Goal: Transaction & Acquisition: Purchase product/service

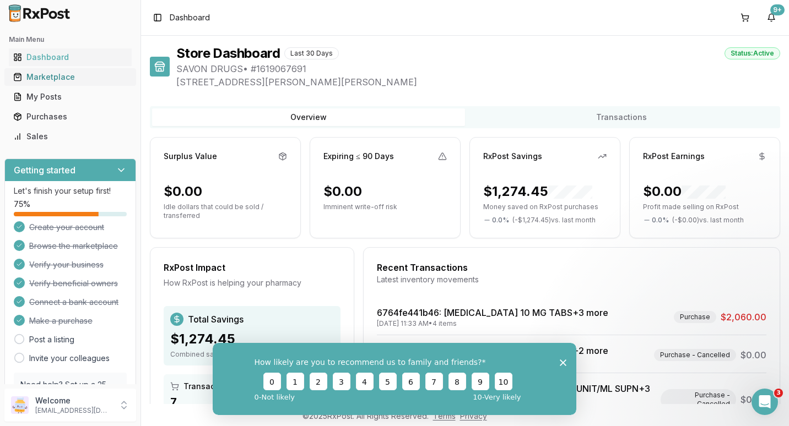
click at [39, 71] on link "Marketplace" at bounding box center [70, 77] width 123 height 20
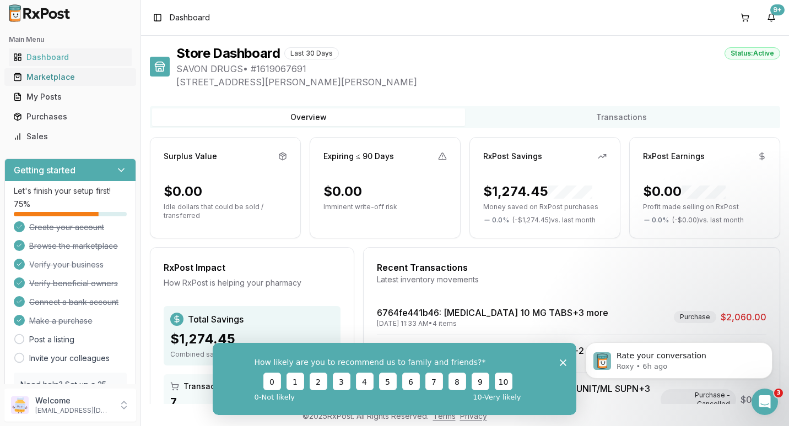
click at [74, 77] on div "Marketplace" at bounding box center [70, 77] width 114 height 11
click at [43, 75] on div "Marketplace" at bounding box center [70, 77] width 114 height 11
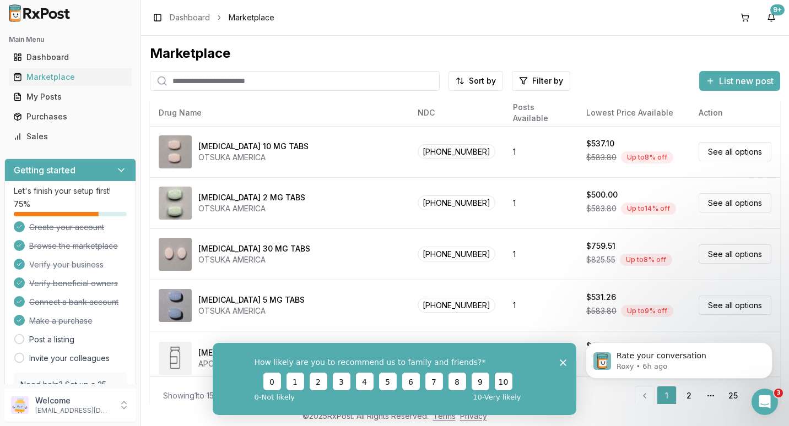
click at [214, 82] on input "search" at bounding box center [295, 81] width 290 height 20
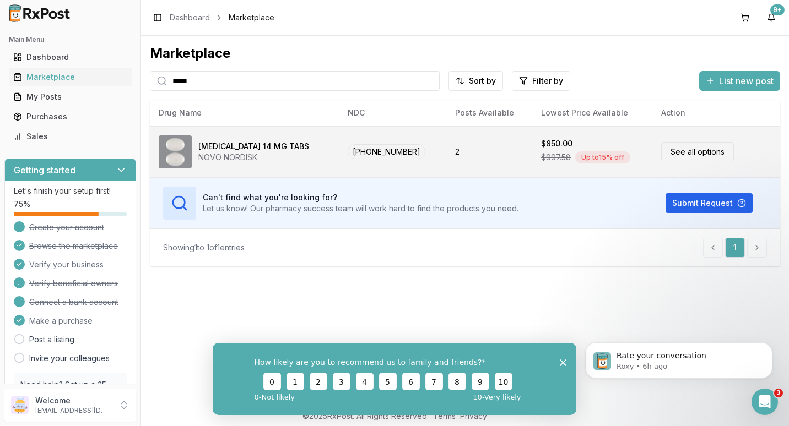
type input "*****"
click at [693, 153] on link "See all options" at bounding box center [697, 151] width 73 height 19
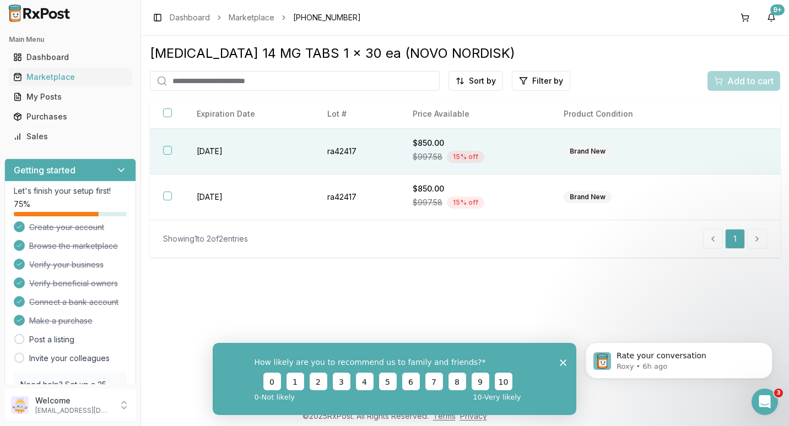
click at [167, 151] on button "button" at bounding box center [167, 150] width 9 height 9
click at [732, 84] on span "Add to cart" at bounding box center [750, 80] width 46 height 13
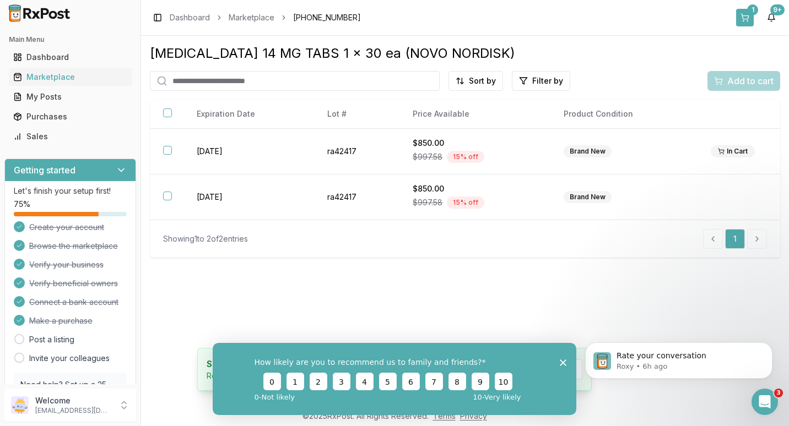
click at [751, 13] on div "1" at bounding box center [752, 9] width 11 height 11
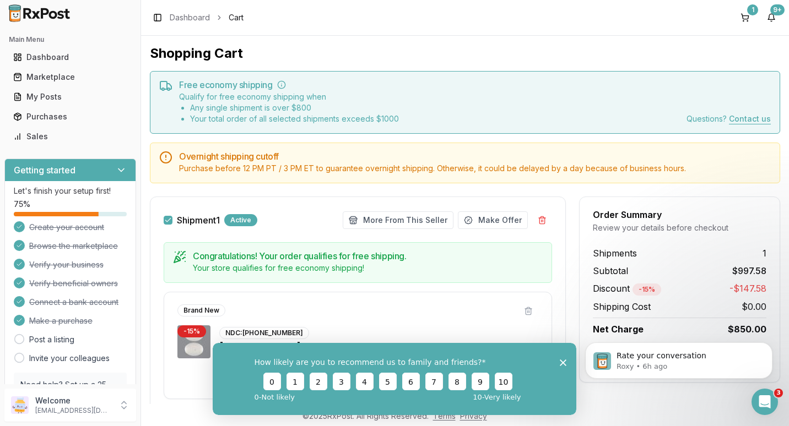
click at [558, 360] on div "How likely are you to recommend us to family and friends? 0 1 2 3 4 5 6 7 8 9 1…" at bounding box center [394, 378] width 363 height 72
click at [41, 117] on div "Purchases" at bounding box center [70, 116] width 114 height 11
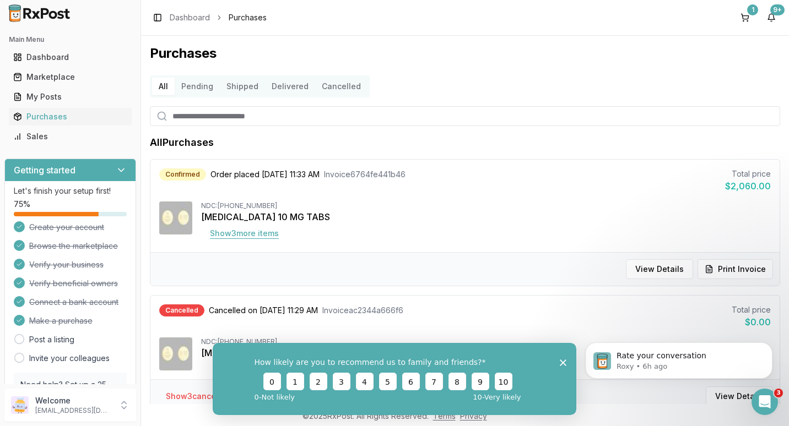
click at [235, 230] on button "Show 3 more item s" at bounding box center [244, 234] width 86 height 20
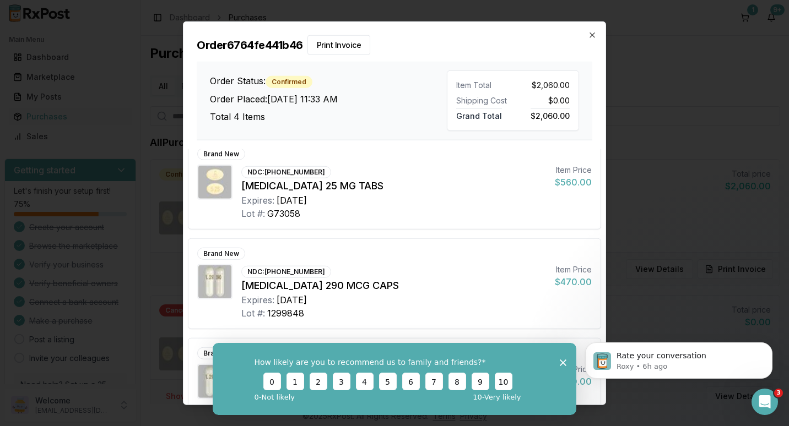
scroll to position [143, 0]
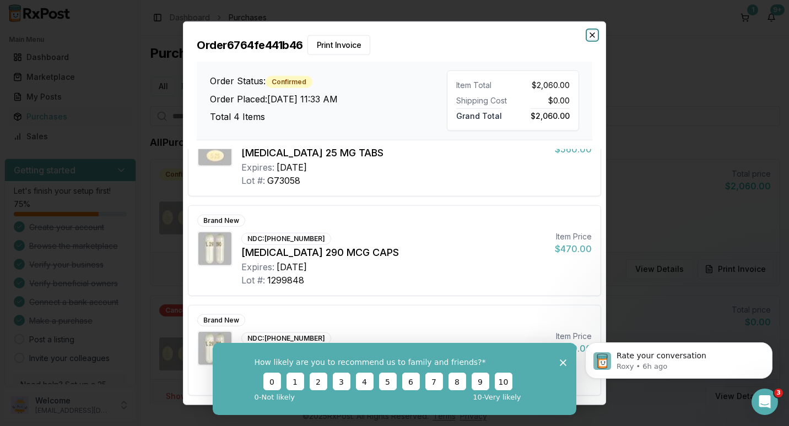
click at [590, 35] on icon "button" at bounding box center [592, 35] width 9 height 9
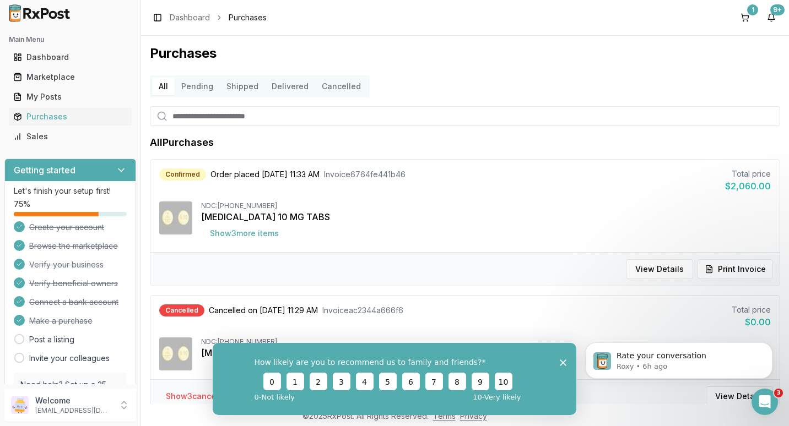
click at [566, 359] on div "How likely are you to recommend us to family and friends? 0 1 2 3 4 5 6 7 8 9 1…" at bounding box center [394, 378] width 363 height 72
click at [749, 13] on div "1" at bounding box center [752, 9] width 11 height 11
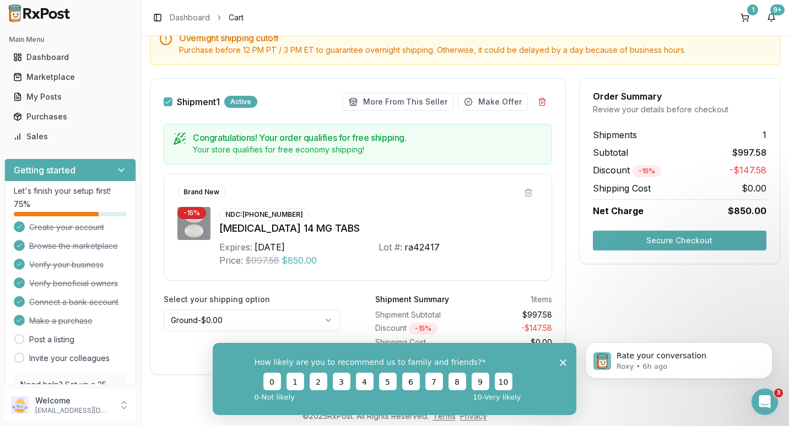
scroll to position [120, 0]
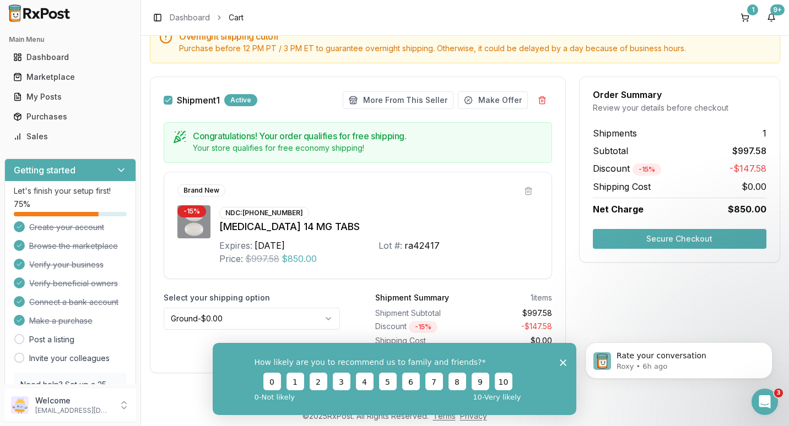
click at [326, 317] on html "Main Menu Dashboard Marketplace My Posts Purchases Sales Getting started Let's …" at bounding box center [394, 213] width 789 height 426
click at [562, 362] on polygon "Close survey" at bounding box center [562, 362] width 7 height 7
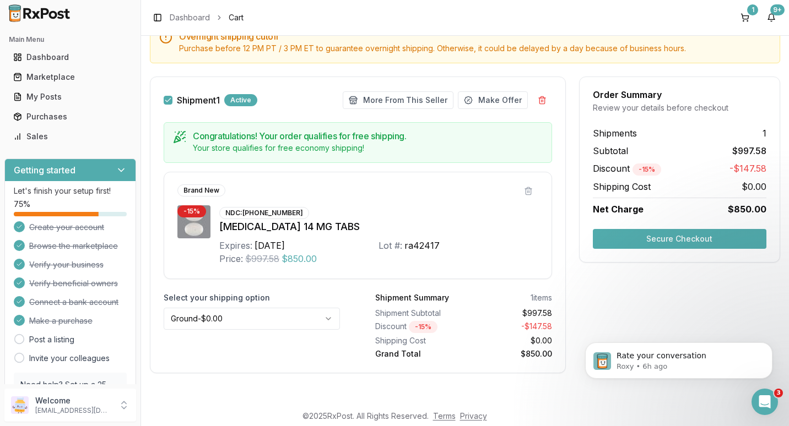
click at [328, 320] on html "Main Menu Dashboard Marketplace My Posts Purchases Sales Getting started Let's …" at bounding box center [394, 213] width 789 height 426
click at [671, 242] on button "Secure Checkout" at bounding box center [678, 239] width 173 height 20
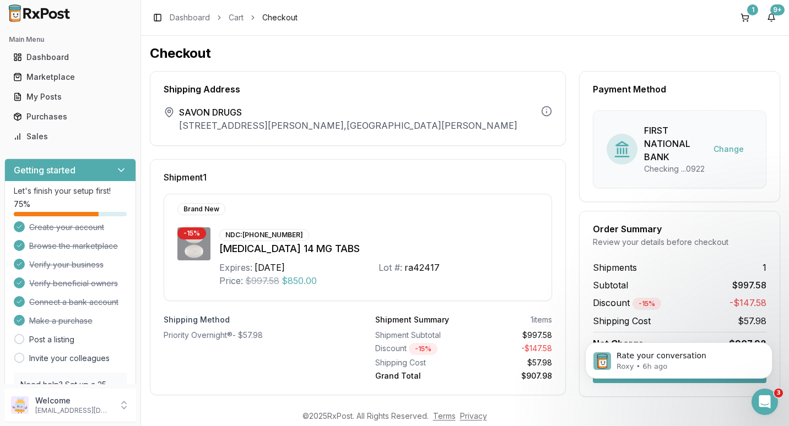
click at [670, 385] on body "Rate your conversation Roxy • 6h ago" at bounding box center [678, 358] width 211 height 68
click at [769, 345] on icon "Dismiss notification" at bounding box center [769, 345] width 6 height 6
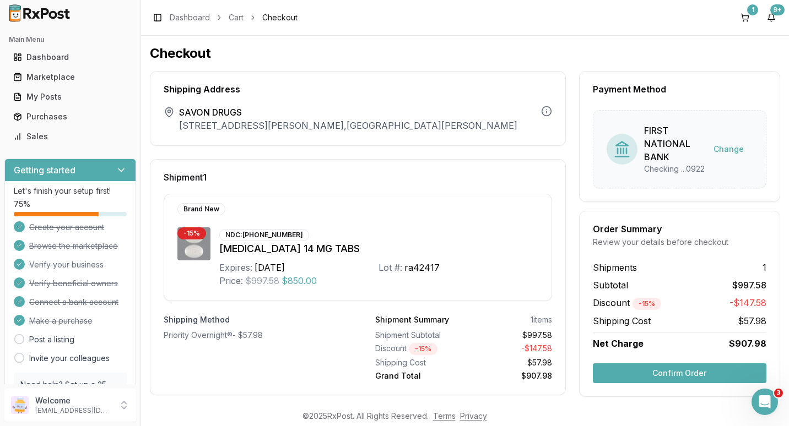
click at [666, 383] on button "Confirm Order" at bounding box center [678, 373] width 173 height 20
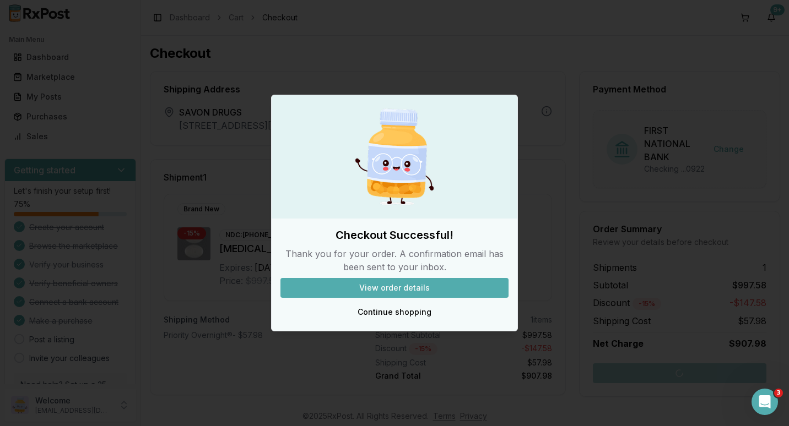
click at [540, 179] on div at bounding box center [394, 213] width 789 height 426
click at [528, 66] on div at bounding box center [394, 213] width 789 height 426
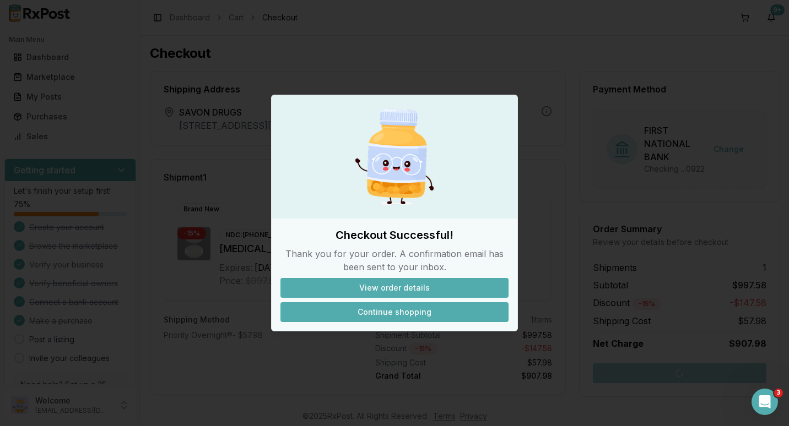
click at [390, 309] on button "Continue shopping" at bounding box center [394, 312] width 228 height 20
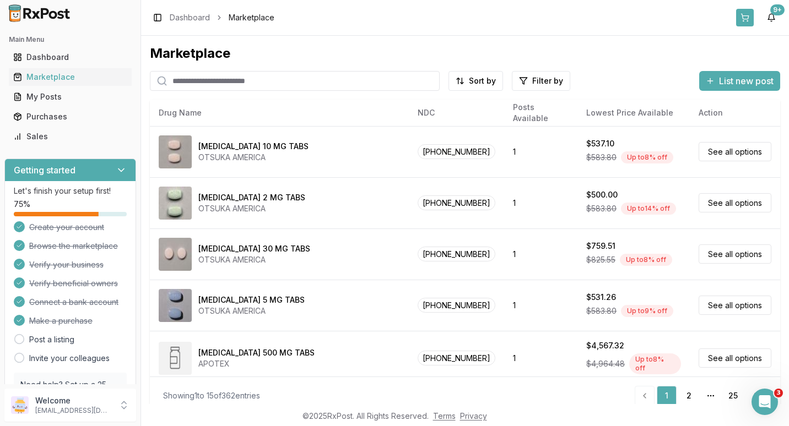
click at [741, 17] on button at bounding box center [745, 18] width 18 height 18
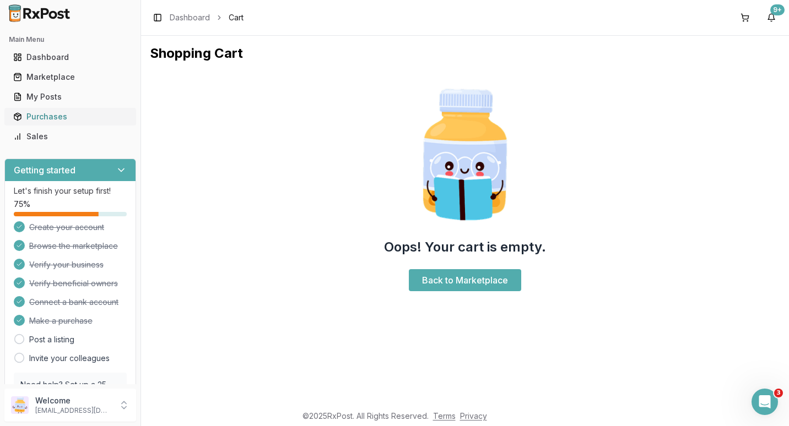
click at [43, 115] on div "Purchases" at bounding box center [70, 116] width 114 height 11
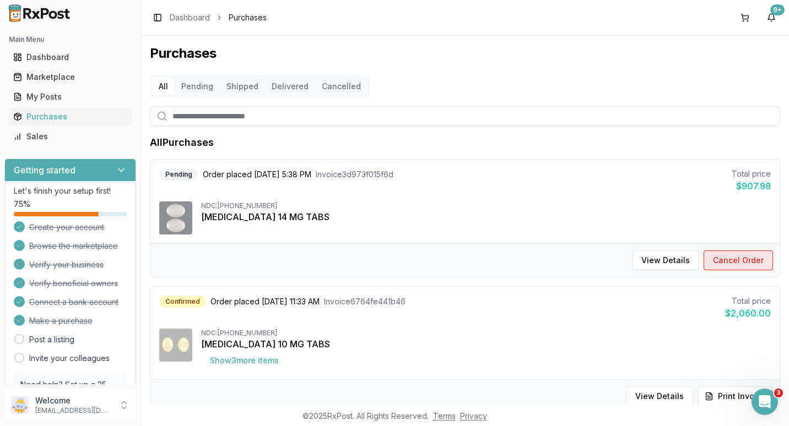
click at [717, 255] on button "Cancel Order" at bounding box center [737, 261] width 69 height 20
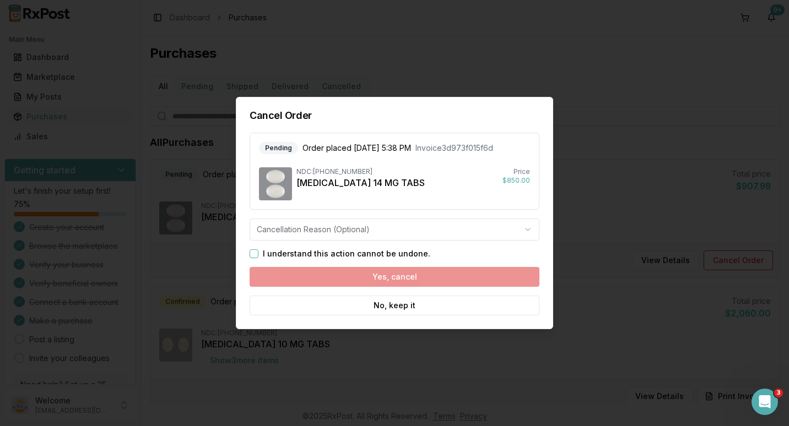
click at [252, 253] on button "I understand this action cannot be undone." at bounding box center [253, 253] width 9 height 9
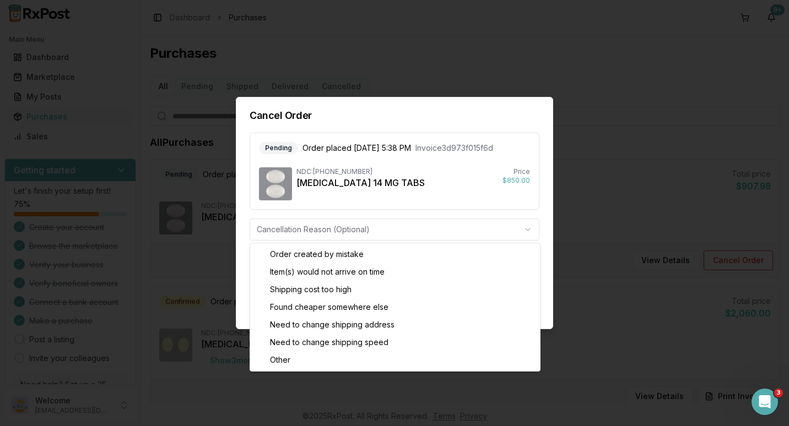
click at [524, 228] on body "Main Menu Dashboard Marketplace My Posts Purchases Sales Getting started Let's …" at bounding box center [394, 213] width 789 height 426
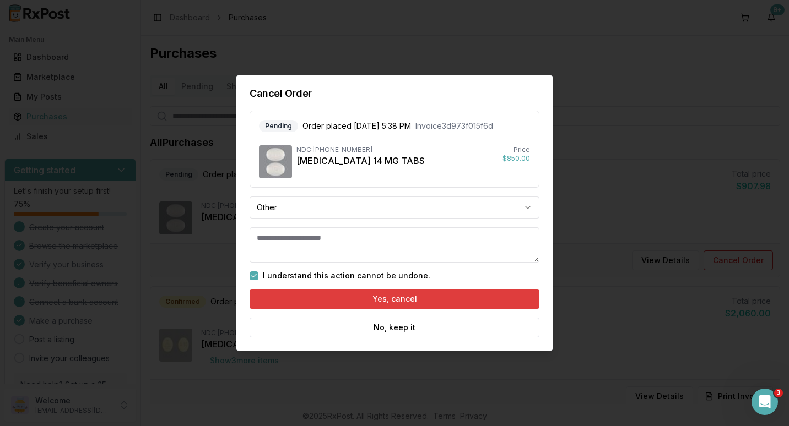
click at [394, 298] on button "Yes, cancel" at bounding box center [394, 299] width 290 height 20
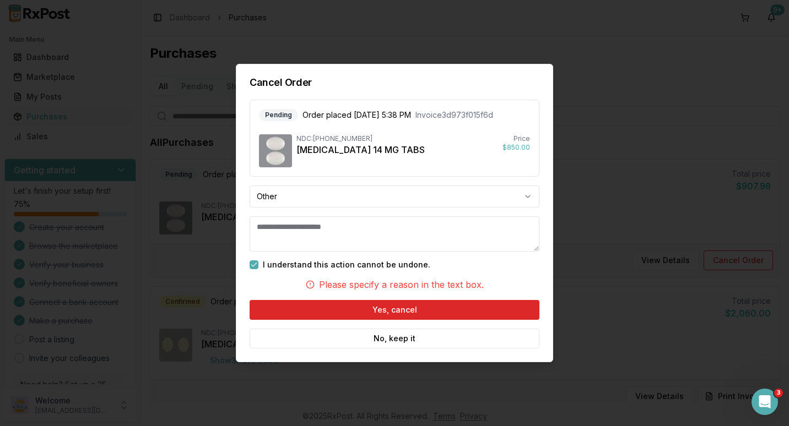
click at [282, 233] on textarea at bounding box center [394, 233] width 290 height 35
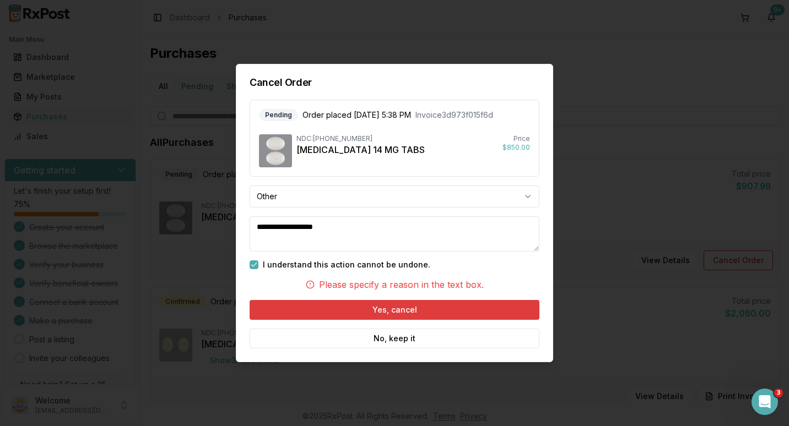
type textarea "**********"
click at [369, 310] on button "Yes, cancel" at bounding box center [394, 310] width 290 height 20
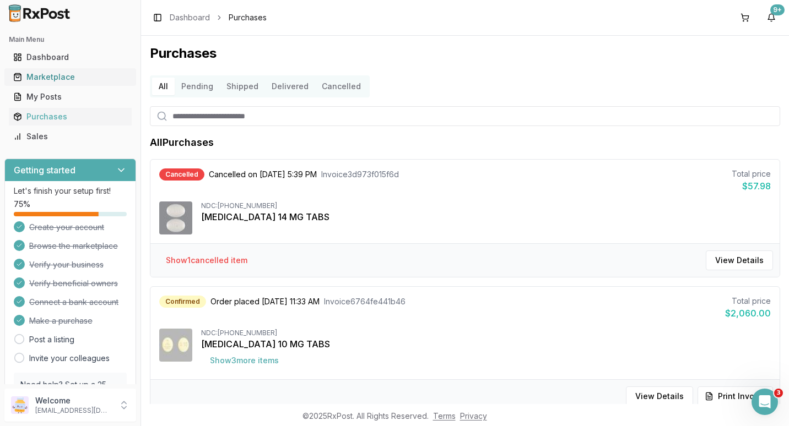
click at [59, 75] on div "Marketplace" at bounding box center [70, 77] width 114 height 11
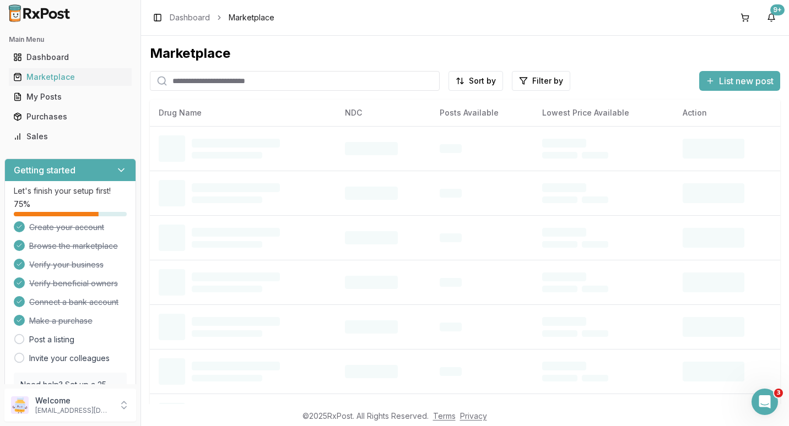
click at [285, 79] on input "search" at bounding box center [295, 81] width 290 height 20
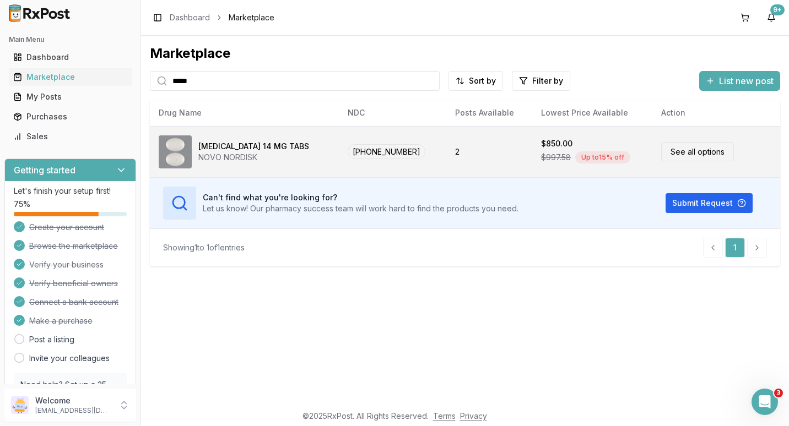
type input "*****"
click at [226, 152] on div "NOVO NORDISK" at bounding box center [253, 157] width 111 height 11
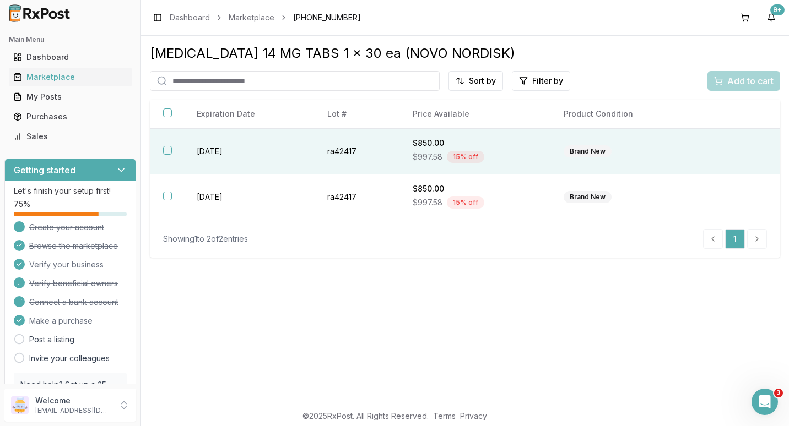
click at [165, 150] on button "button" at bounding box center [167, 150] width 9 height 9
click at [737, 79] on span "Add to cart" at bounding box center [750, 80] width 46 height 13
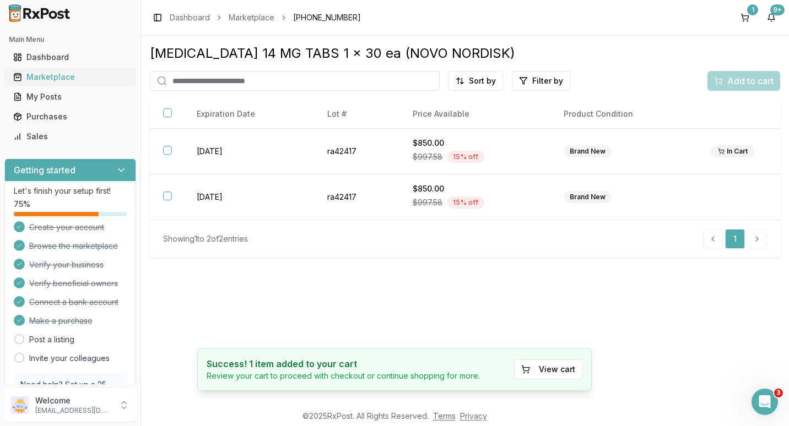
click at [40, 78] on div "Marketplace" at bounding box center [70, 77] width 114 height 11
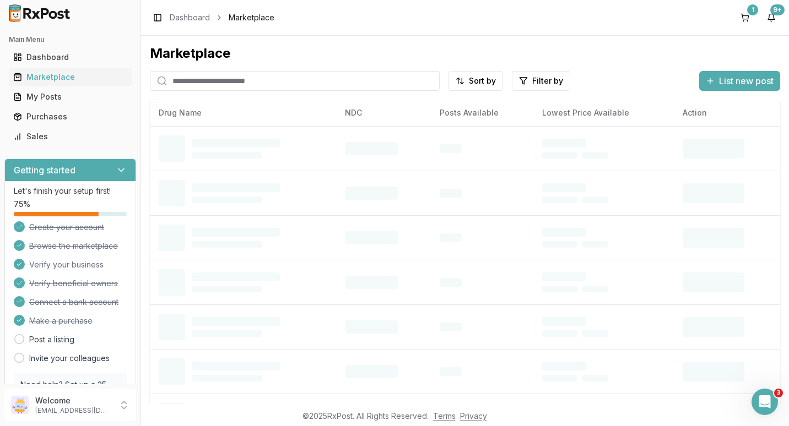
click at [199, 83] on input "search" at bounding box center [295, 81] width 290 height 20
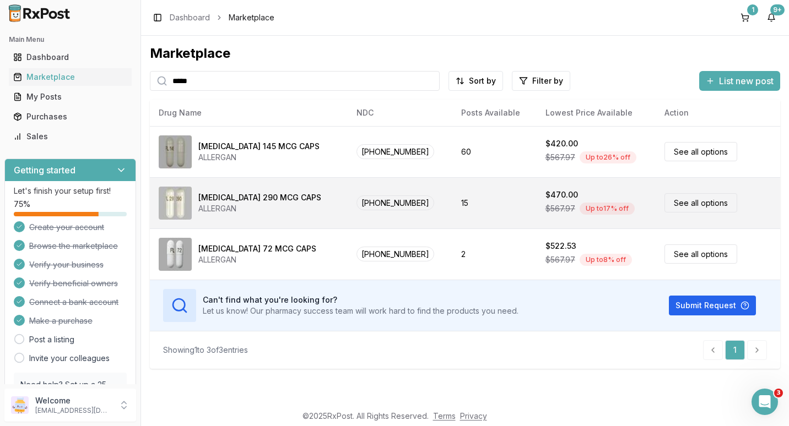
type input "*****"
click at [687, 200] on link "See all options" at bounding box center [700, 202] width 73 height 19
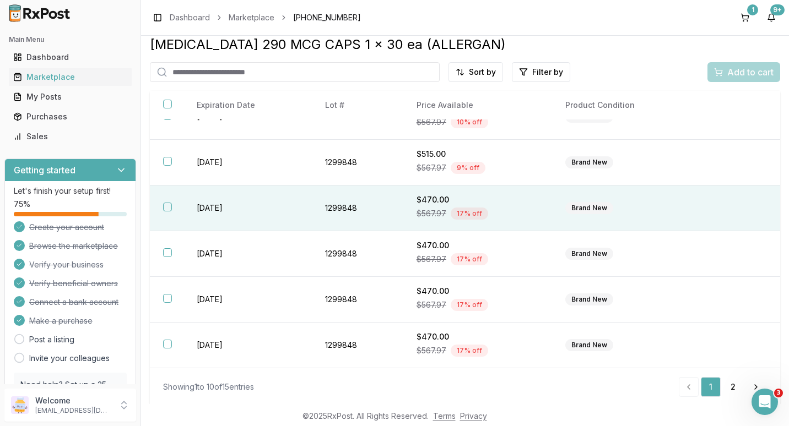
scroll to position [10, 0]
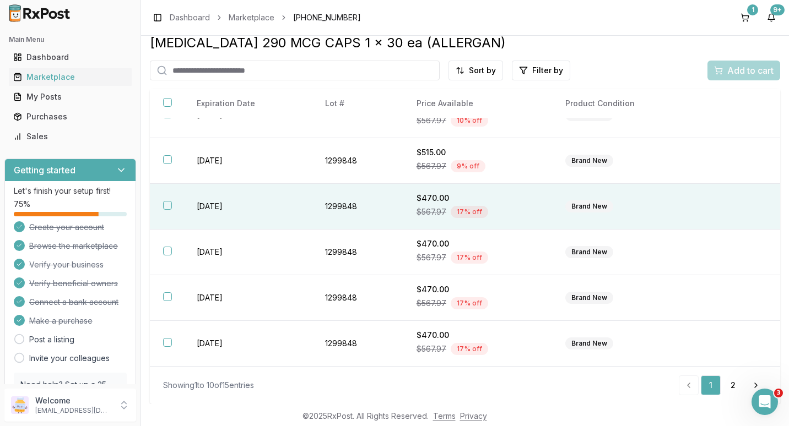
click at [166, 205] on button "button" at bounding box center [167, 205] width 9 height 9
click at [736, 68] on span "Add to cart" at bounding box center [750, 70] width 46 height 13
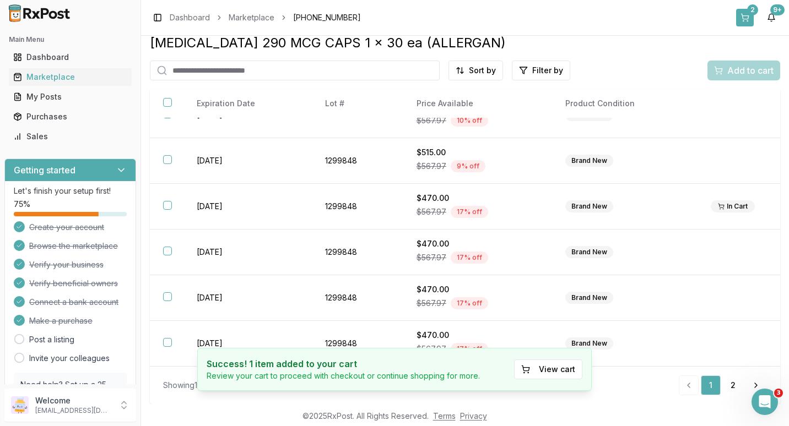
click at [750, 14] on div "2" at bounding box center [752, 9] width 11 height 11
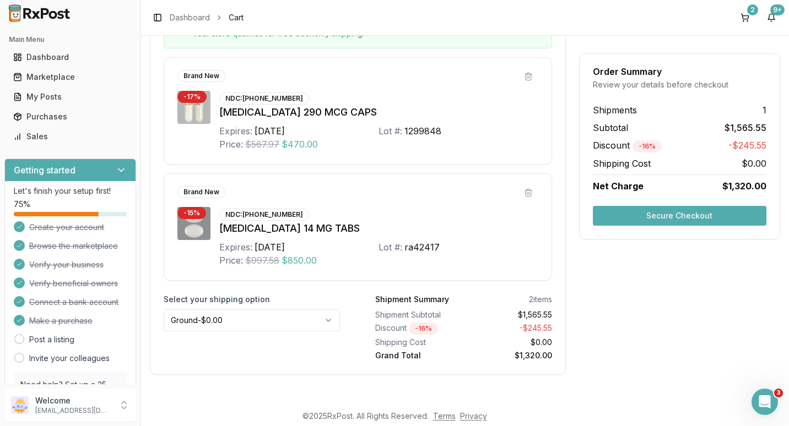
scroll to position [236, 0]
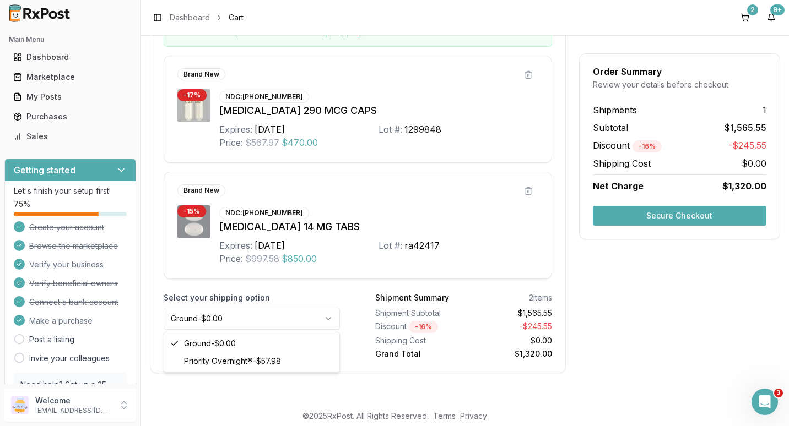
click at [328, 317] on html "Main Menu Dashboard Marketplace My Posts Purchases Sales Getting started Let's …" at bounding box center [394, 213] width 789 height 426
click at [658, 214] on button "Secure Checkout" at bounding box center [678, 216] width 173 height 20
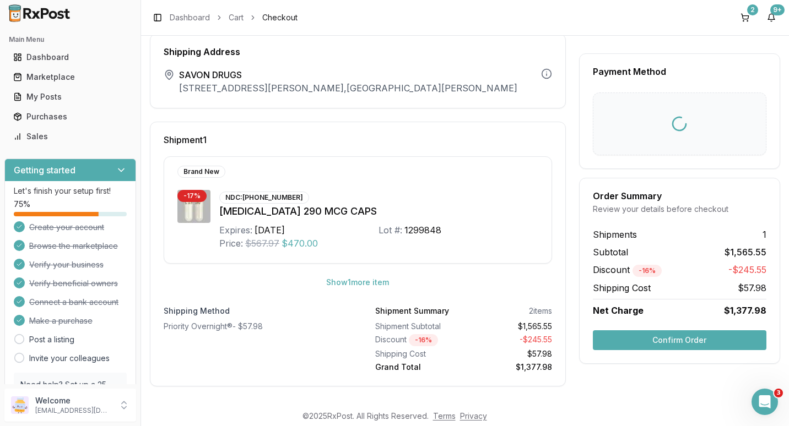
scroll to position [37, 0]
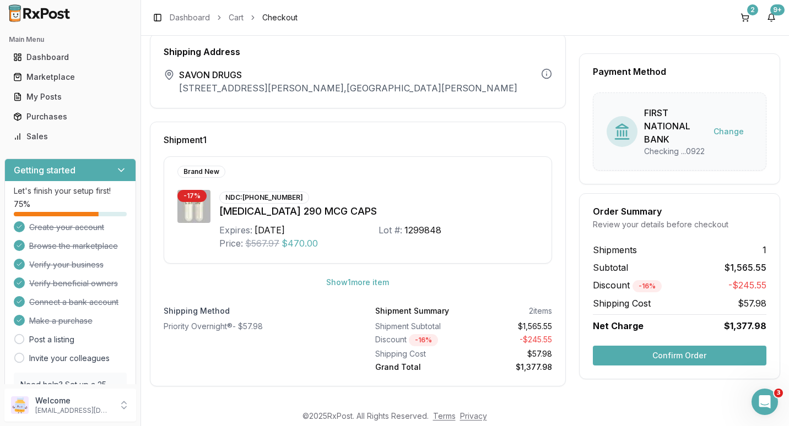
click at [661, 362] on button "Confirm Order" at bounding box center [678, 356] width 173 height 20
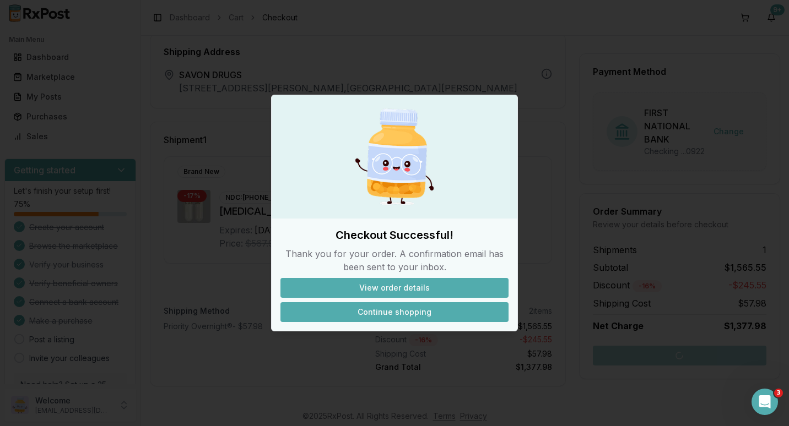
click at [380, 311] on button "Continue shopping" at bounding box center [394, 312] width 228 height 20
